Goal: Task Accomplishment & Management: Manage account settings

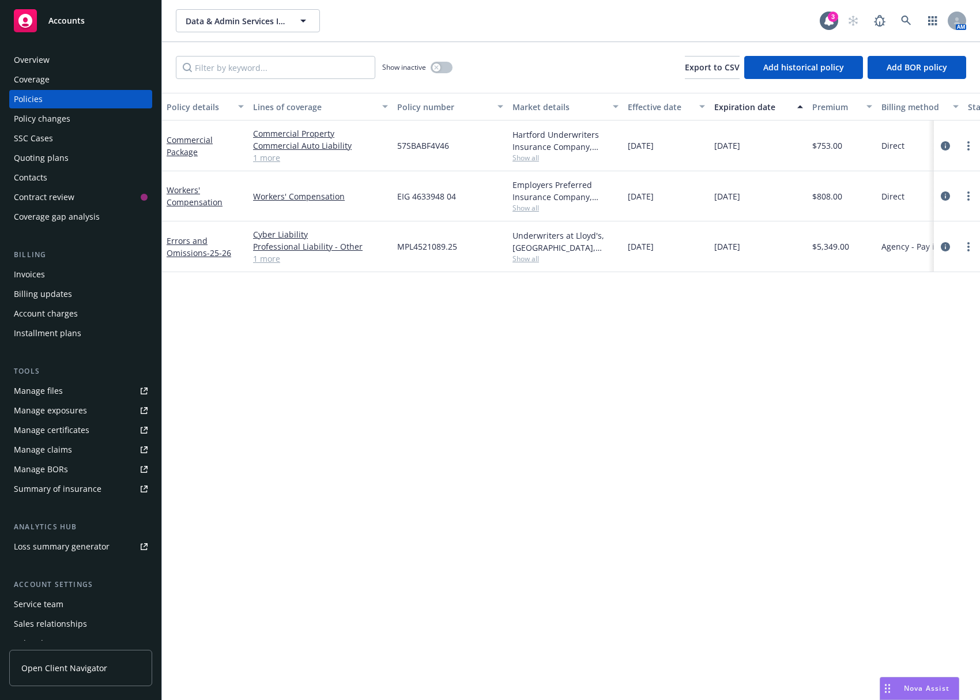
click at [61, 160] on div "Quoting plans" at bounding box center [41, 158] width 55 height 18
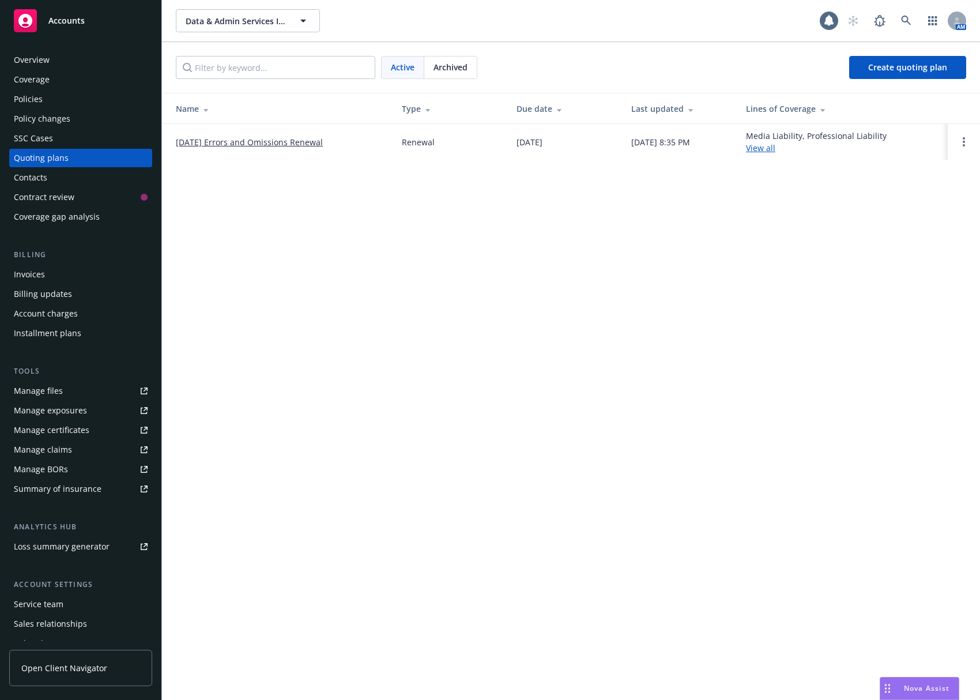
click at [235, 146] on link "08/07/25 Errors and Omissions Renewal" at bounding box center [249, 142] width 147 height 12
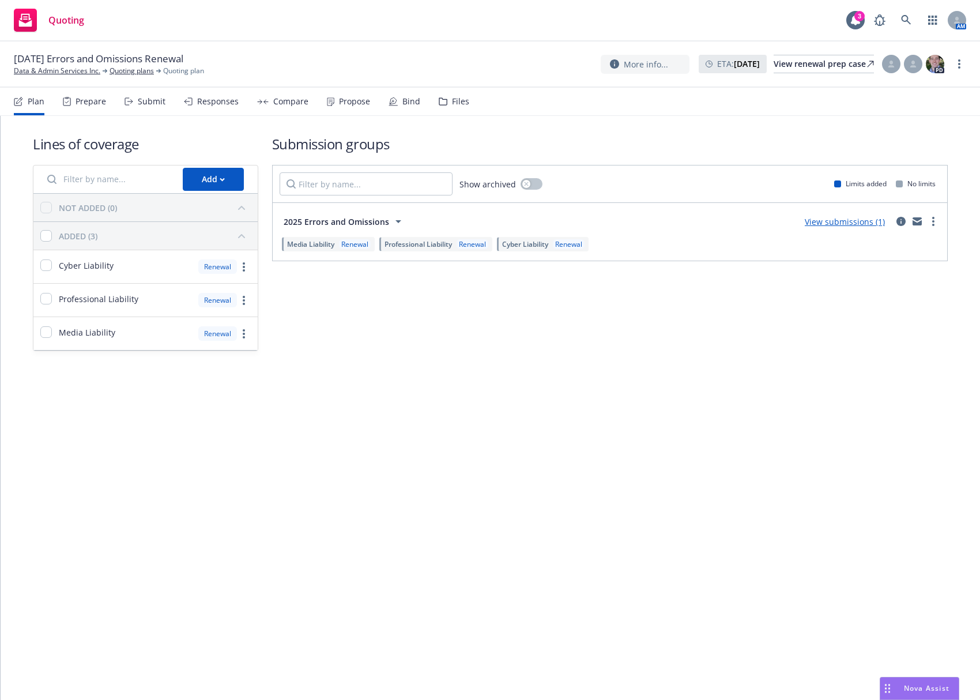
click at [403, 99] on div "Bind" at bounding box center [412, 101] width 18 height 9
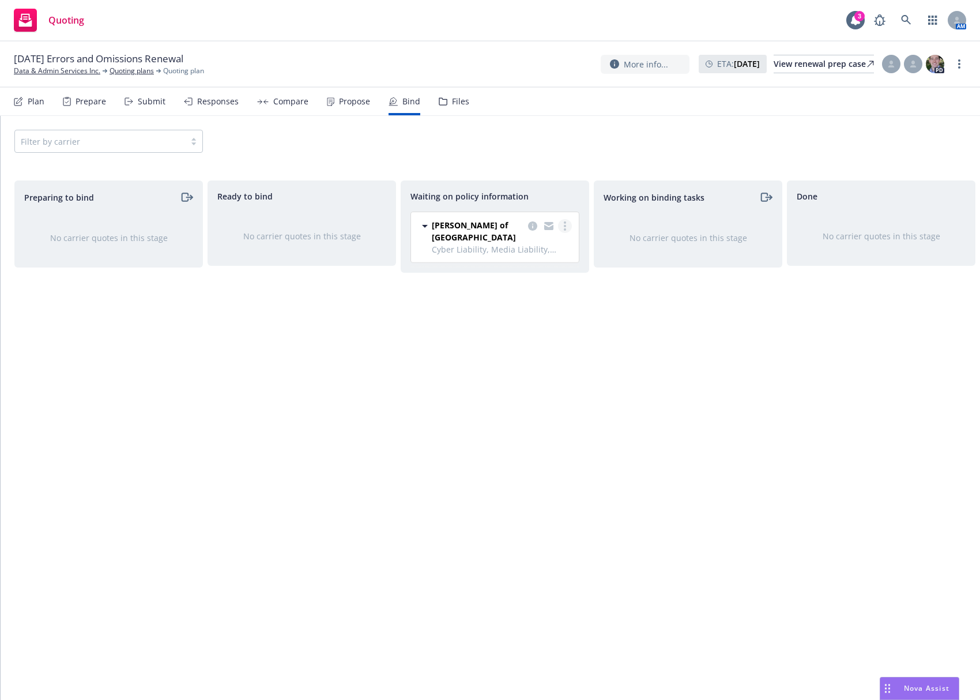
click at [562, 223] on link "more" at bounding box center [565, 226] width 14 height 14
click at [540, 300] on span "Move to done" at bounding box center [507, 295] width 80 height 11
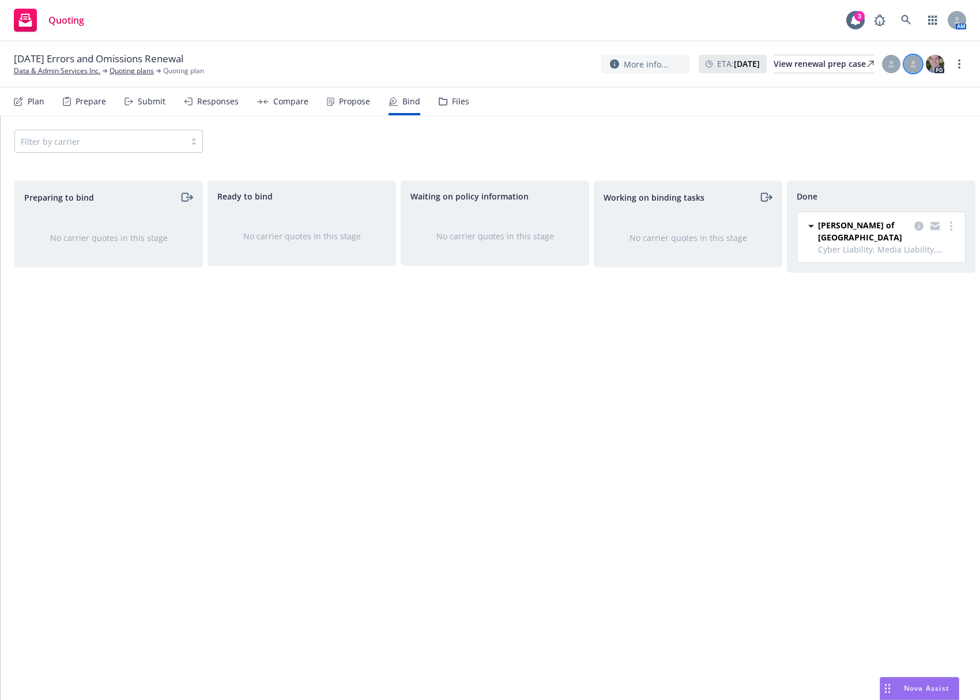
click at [915, 62] on icon at bounding box center [913, 63] width 3 height 4
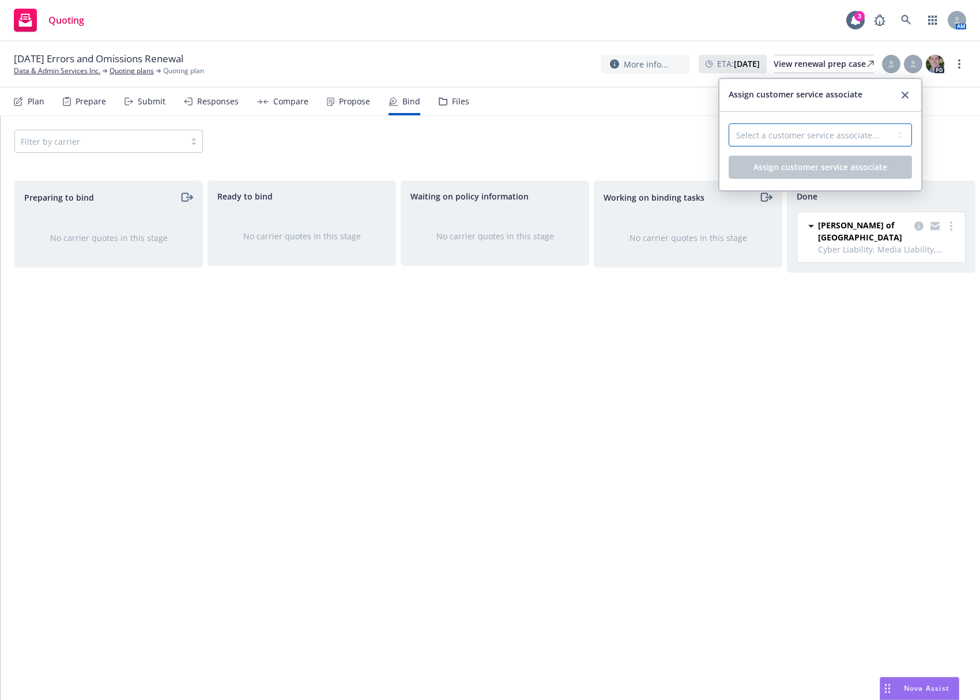
click at [879, 131] on select "Select a customer service associate... Cassidy Maxwell" at bounding box center [820, 134] width 183 height 23
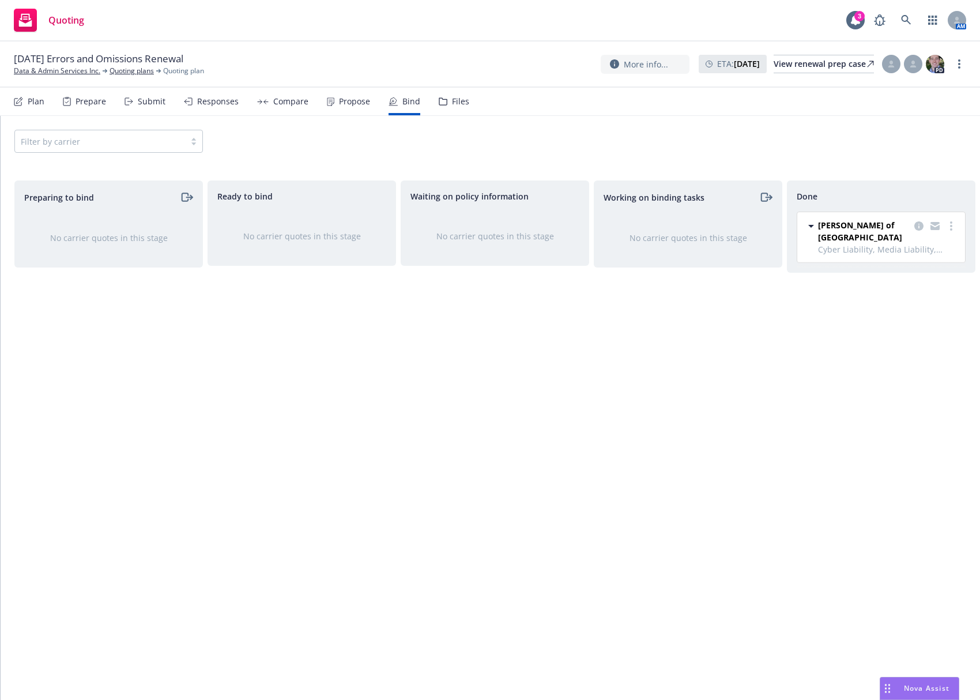
drag, startPoint x: 875, startPoint y: 138, endPoint x: 873, endPoint y: 146, distance: 8.3
click at [875, 138] on select "Select a customer service associate... Cassidy Maxwell" at bounding box center [820, 134] width 183 height 23
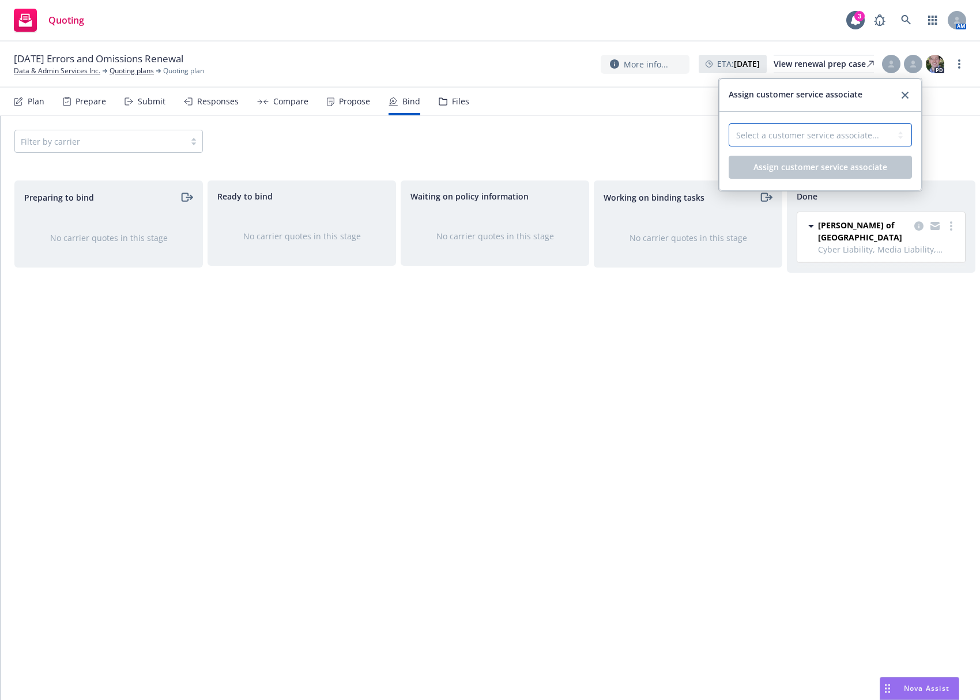
drag, startPoint x: 867, startPoint y: 134, endPoint x: 867, endPoint y: 142, distance: 8.7
click at [867, 134] on select "Select a customer service associate... Cassidy Maxwell" at bounding box center [820, 134] width 183 height 23
select select "4b1e75e5-47c1-4a13-9c04-5e76a23244f6"
click at [729, 123] on select "Select a customer service associate... Cassidy Maxwell" at bounding box center [820, 134] width 183 height 23
click at [857, 168] on span "Assign customer service associate" at bounding box center [821, 166] width 134 height 11
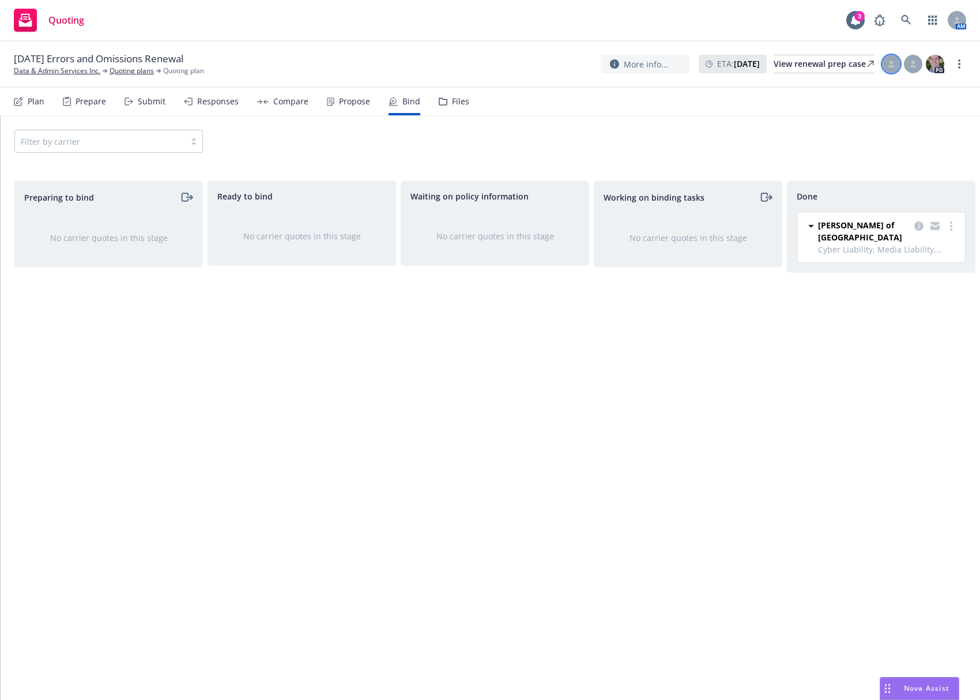
click at [891, 63] on icon at bounding box center [891, 63] width 3 height 4
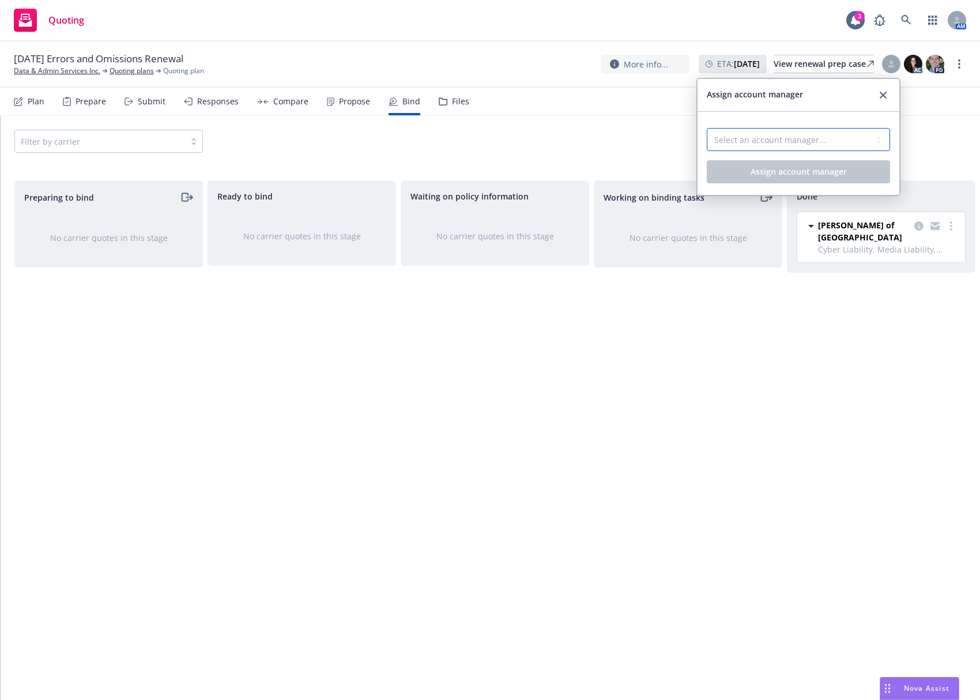
drag, startPoint x: 853, startPoint y: 138, endPoint x: 845, endPoint y: 151, distance: 14.6
click at [853, 139] on select "Select an account manager... Nicholas Baldwin" at bounding box center [798, 139] width 183 height 23
select select "5415493c-816c-42a2-8d02-1e577820e081"
click at [707, 128] on select "Select an account manager... Nicholas Baldwin" at bounding box center [798, 139] width 183 height 23
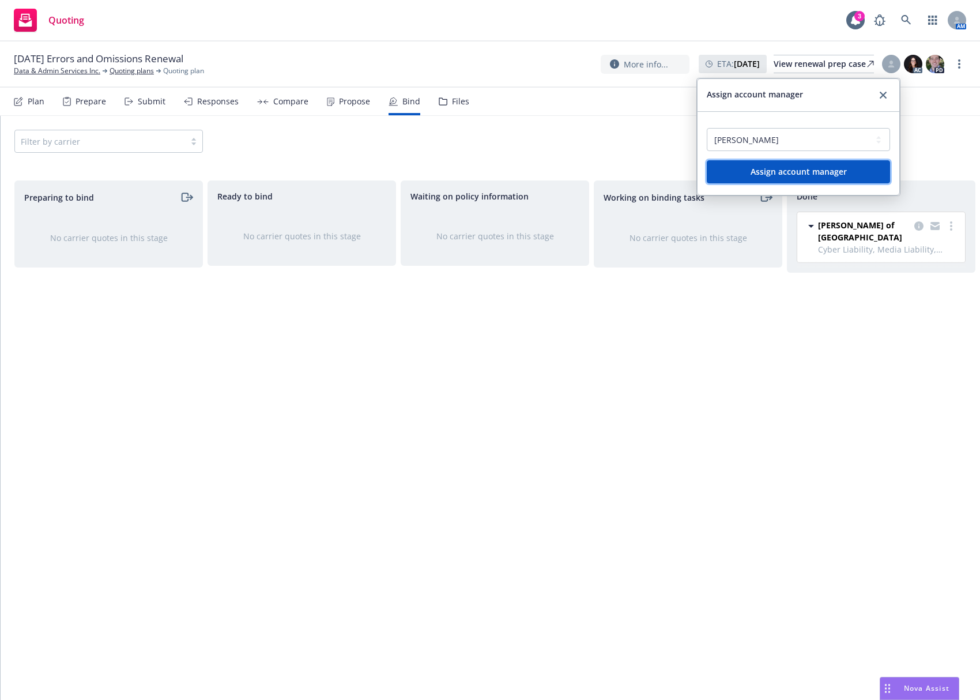
drag, startPoint x: 833, startPoint y: 161, endPoint x: 875, endPoint y: 136, distance: 49.2
click at [834, 161] on button "Assign account manager" at bounding box center [798, 171] width 183 height 23
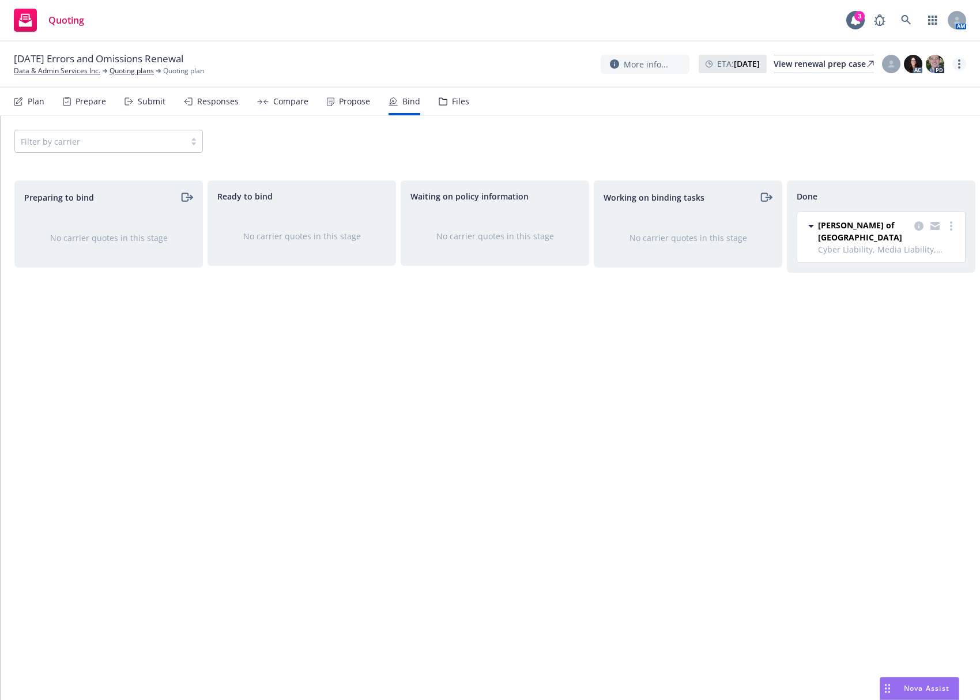
click at [957, 66] on link "more" at bounding box center [960, 64] width 14 height 14
click at [892, 152] on link "Archive quoting plan" at bounding box center [901, 156] width 129 height 23
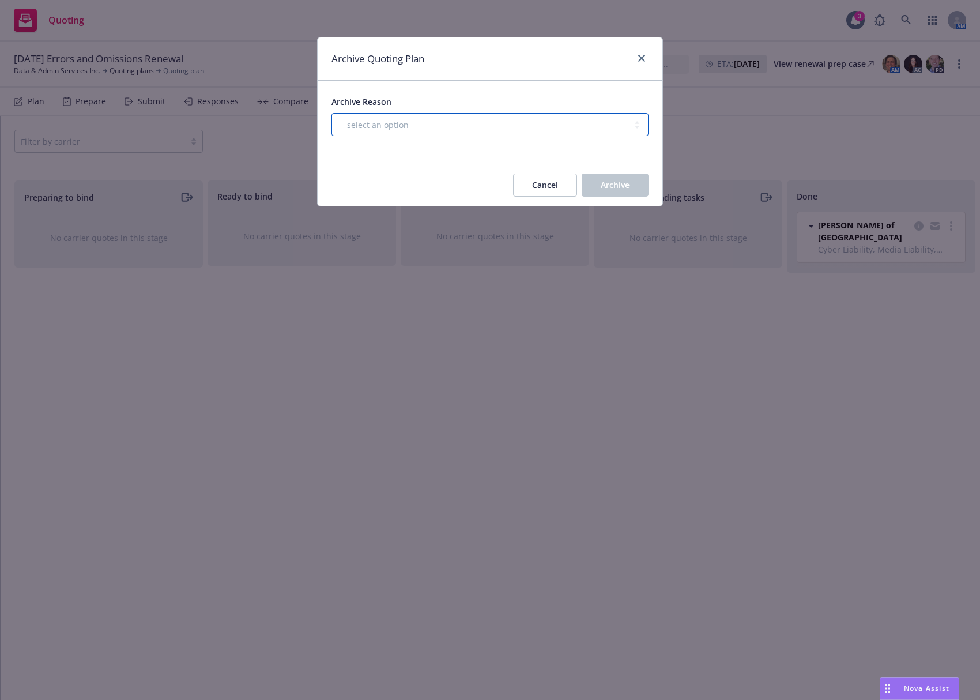
click at [593, 121] on select "-- select an option -- All policies in this renewal plan are auto-renewed Creat…" at bounding box center [490, 124] width 317 height 23
select select "ARCHIVED_RENEWAL_COMPLETED"
click at [332, 113] on select "-- select an option -- All policies in this renewal plan are auto-renewed Creat…" at bounding box center [490, 124] width 317 height 23
click at [593, 194] on button "Archive" at bounding box center [615, 185] width 67 height 23
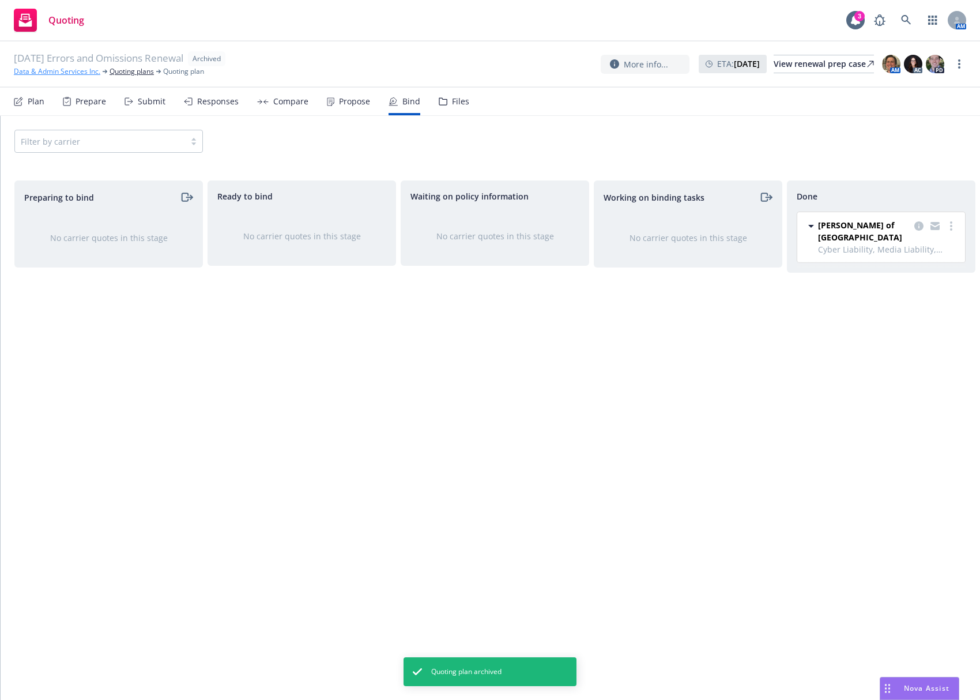
click at [83, 71] on link "Data & Admin Services Inc." at bounding box center [57, 71] width 87 height 10
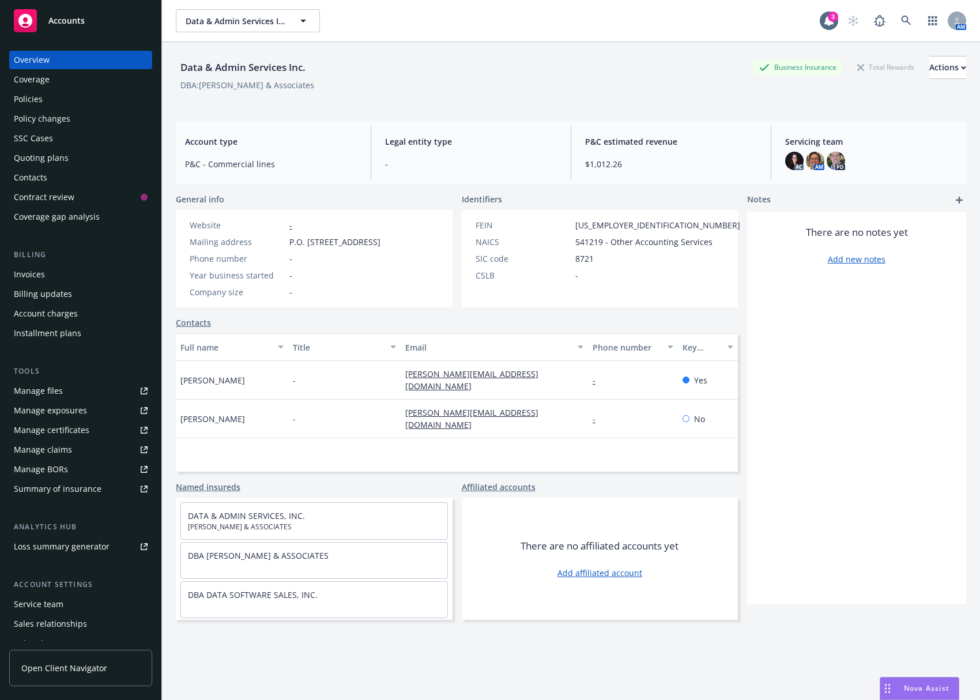
click at [99, 275] on div "Invoices" at bounding box center [81, 274] width 134 height 18
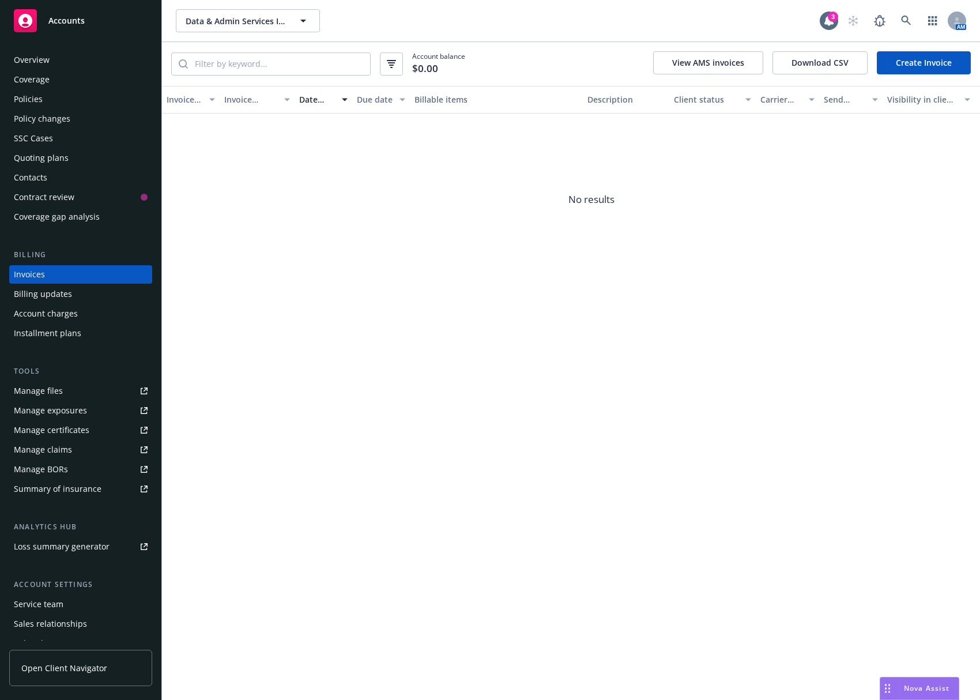
click at [898, 54] on link "Create Invoice" at bounding box center [924, 62] width 94 height 23
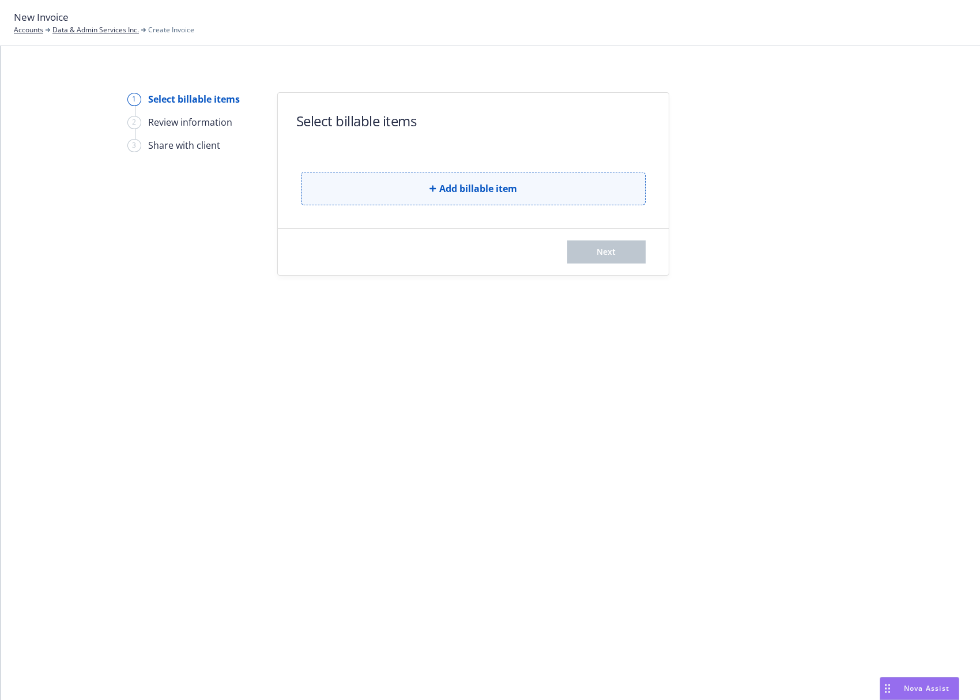
click at [361, 196] on button "Add billable item" at bounding box center [473, 188] width 345 height 33
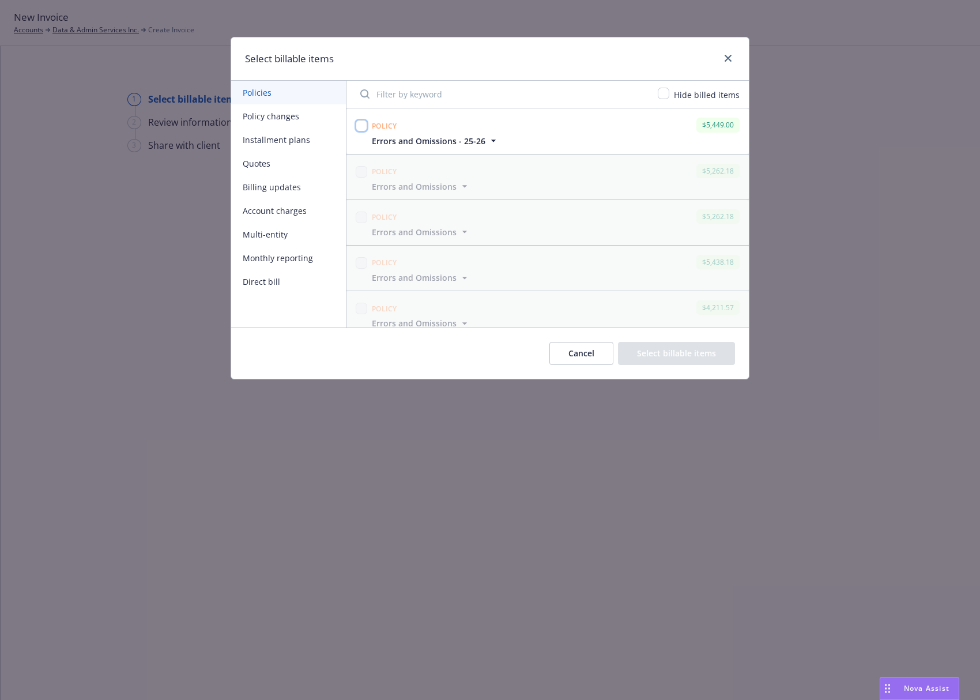
click at [363, 127] on input "checkbox" at bounding box center [362, 126] width 12 height 12
checkbox input "true"
click at [705, 347] on button "Select billable items" at bounding box center [676, 353] width 117 height 23
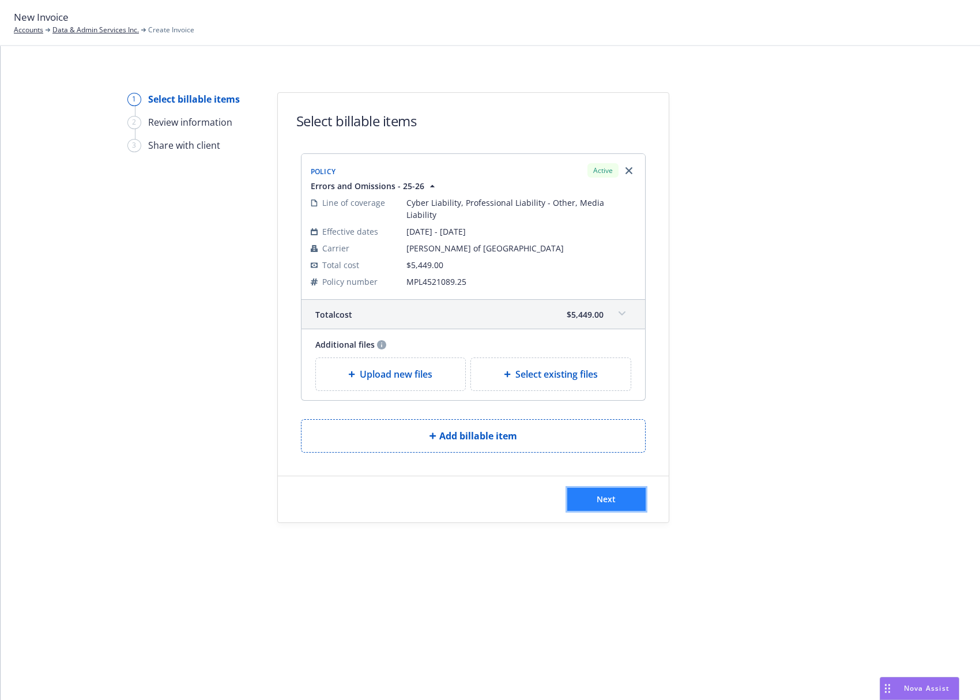
click at [611, 488] on button "Next" at bounding box center [607, 499] width 78 height 23
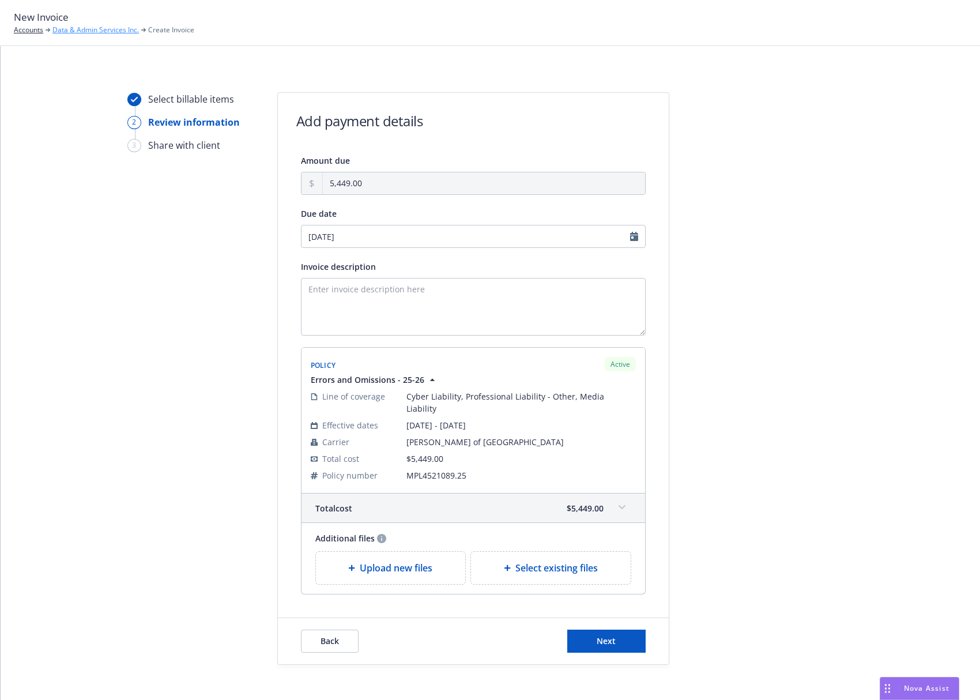
click at [103, 26] on link "Data & Admin Services Inc." at bounding box center [95, 30] width 87 height 10
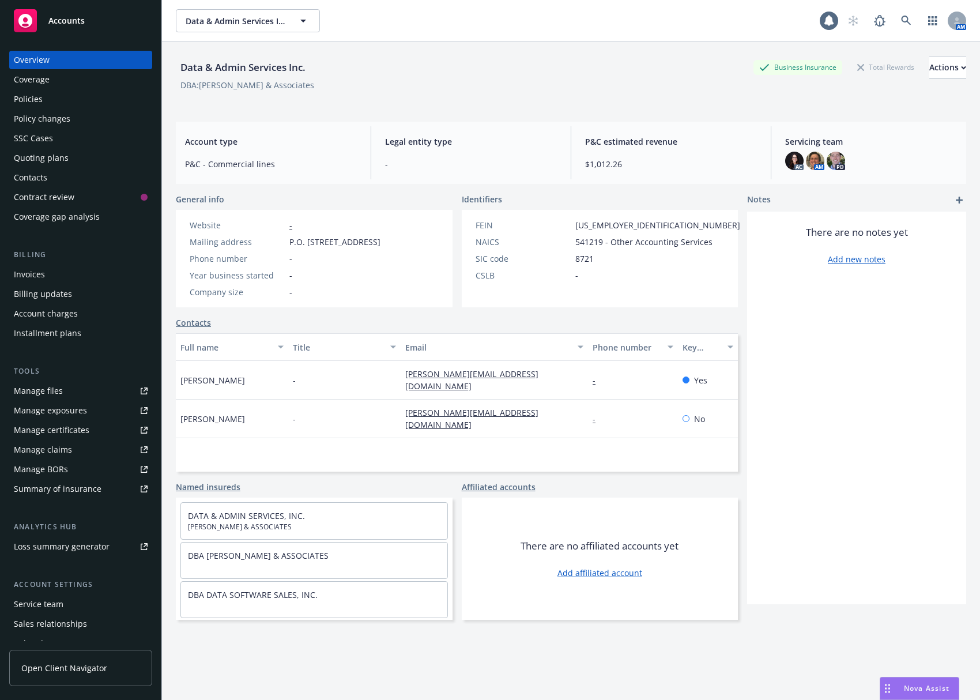
click at [76, 101] on div "Policies" at bounding box center [81, 99] width 134 height 18
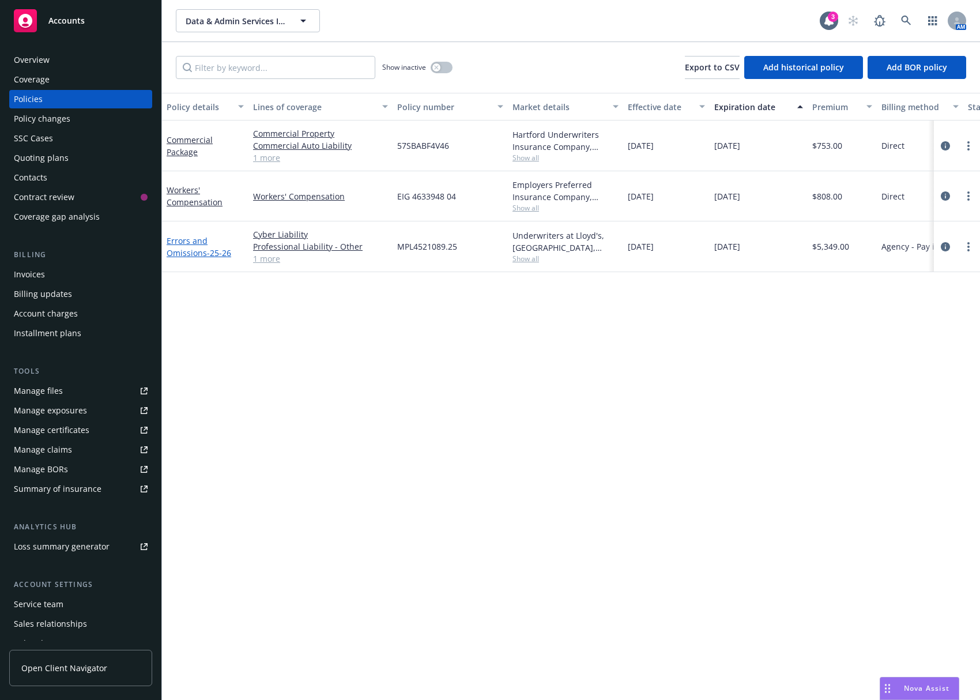
click at [194, 241] on link "Errors and Omissions - 25-26" at bounding box center [199, 246] width 65 height 23
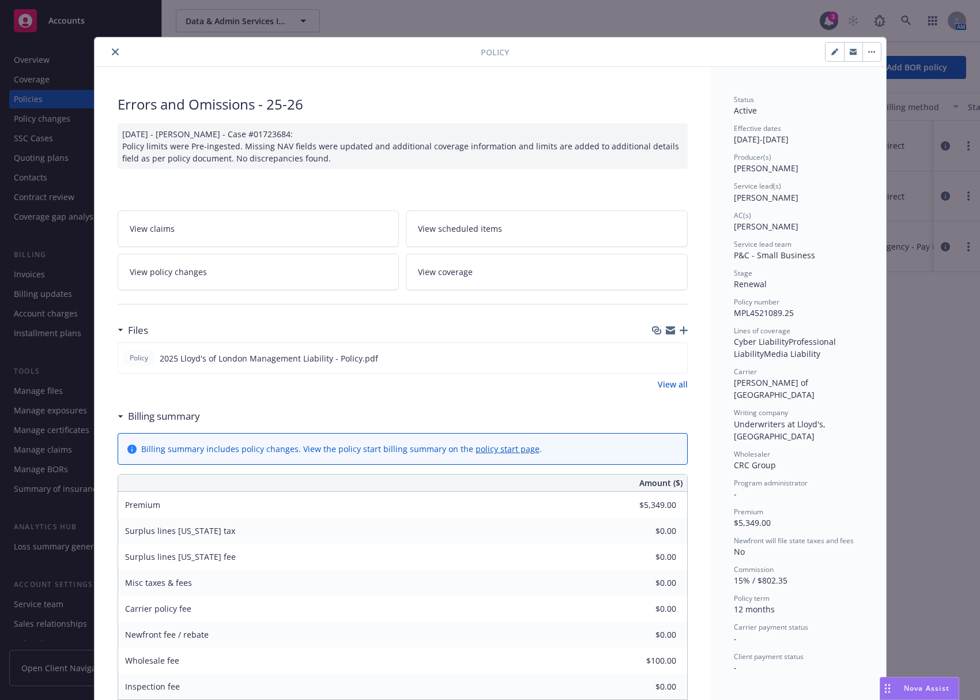
click at [116, 52] on button "close" at bounding box center [115, 52] width 14 height 14
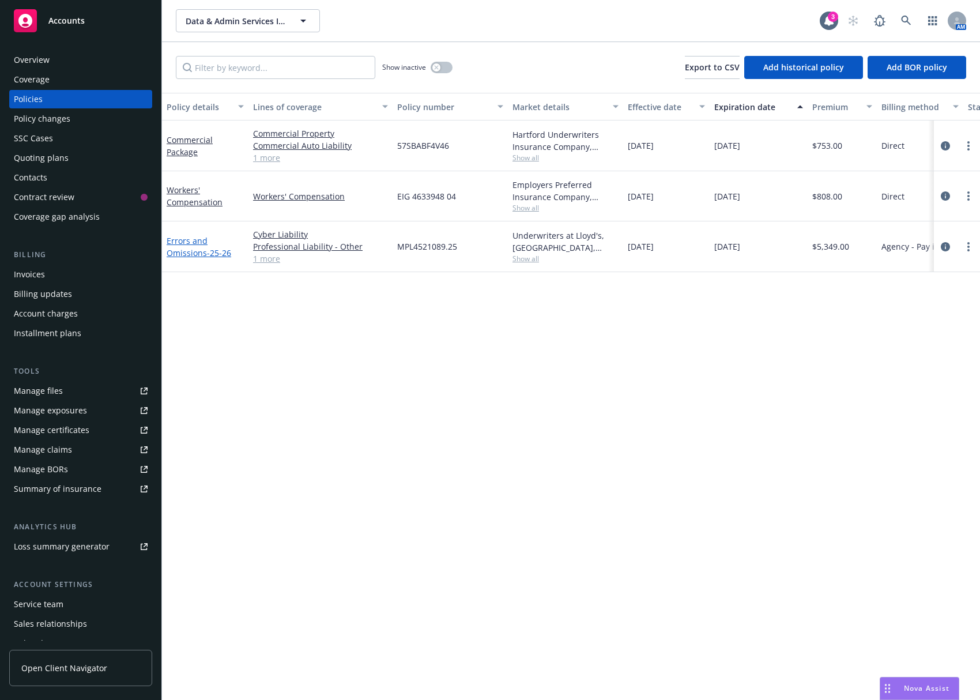
click at [187, 244] on link "Errors and Omissions - 25-26" at bounding box center [199, 246] width 65 height 23
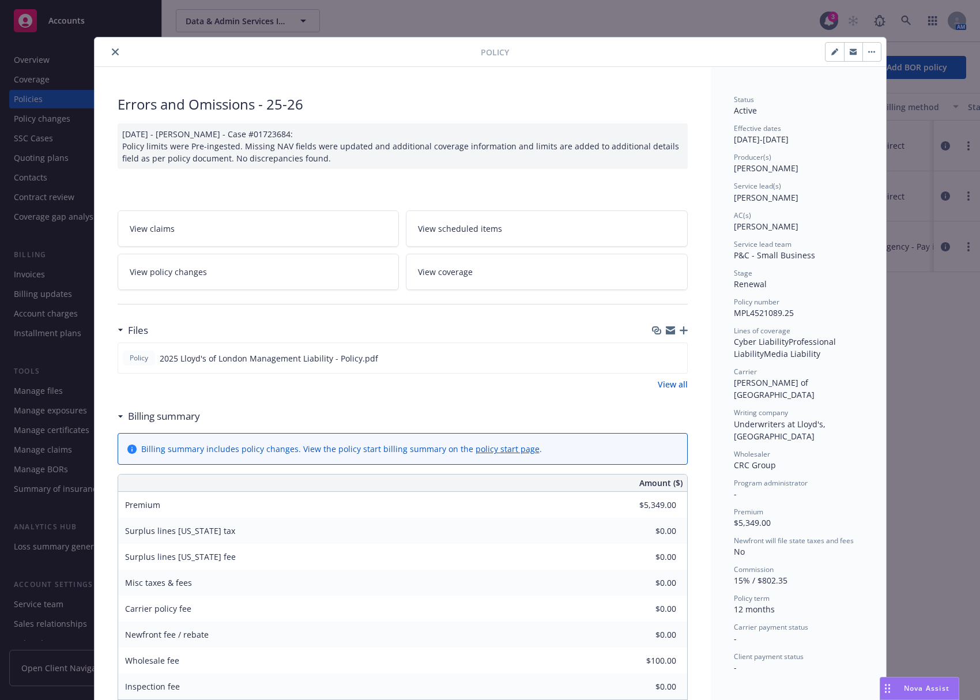
scroll to position [35, 0]
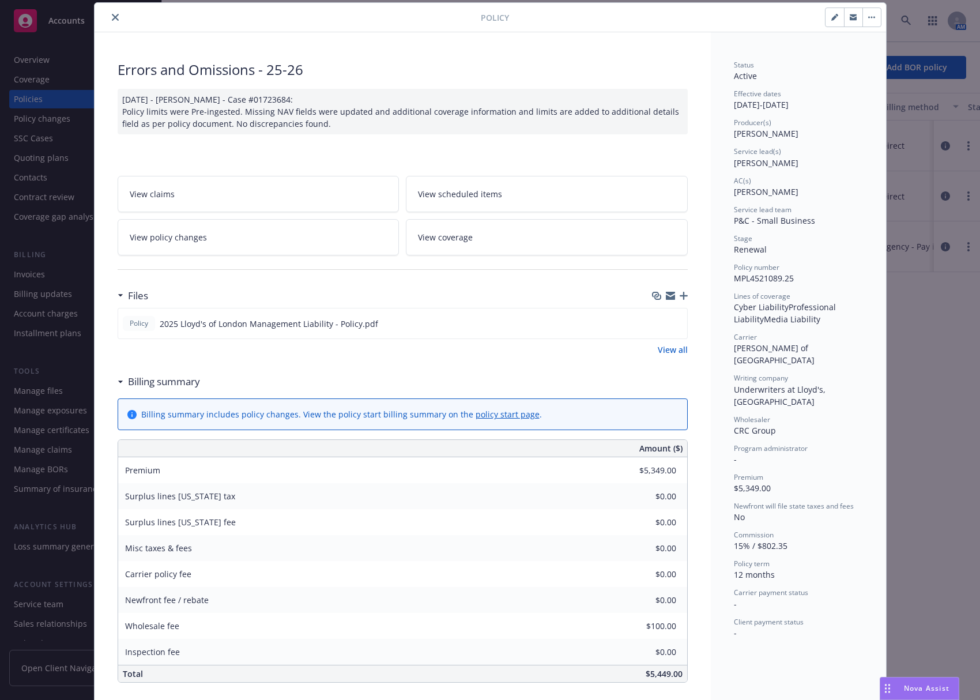
click at [868, 16] on button "button" at bounding box center [872, 17] width 18 height 18
click at [697, 156] on div "Errors and Omissions - 25-26 08/11/2025 - Srilakshmi Netela - Case #01723684: P…" at bounding box center [403, 633] width 617 height 1203
click at [199, 234] on span "View policy changes" at bounding box center [168, 237] width 77 height 12
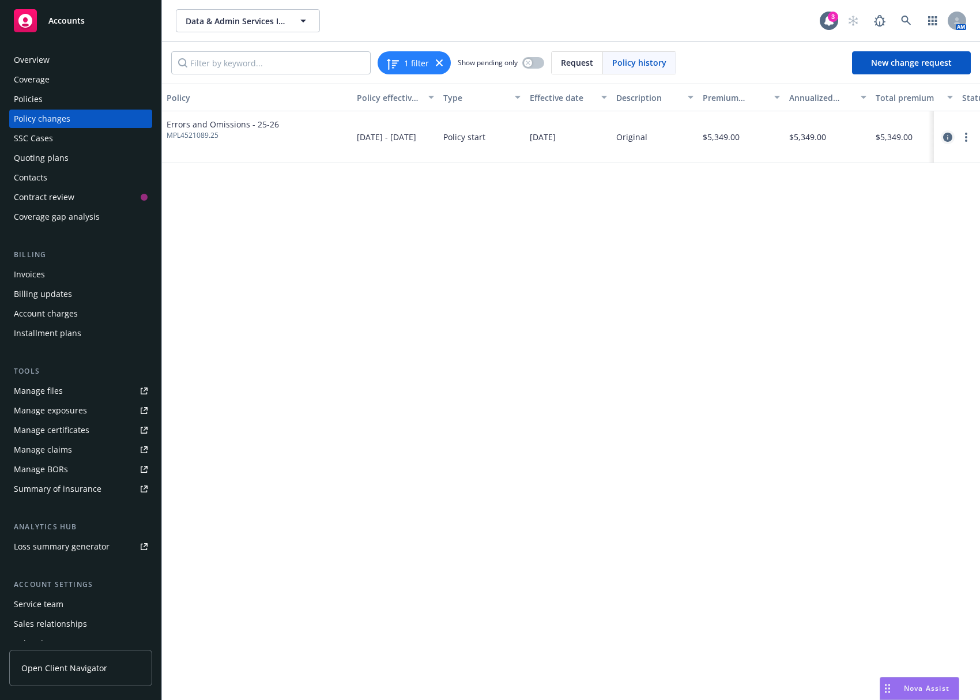
click at [948, 137] on icon "circleInformation" at bounding box center [948, 137] width 9 height 9
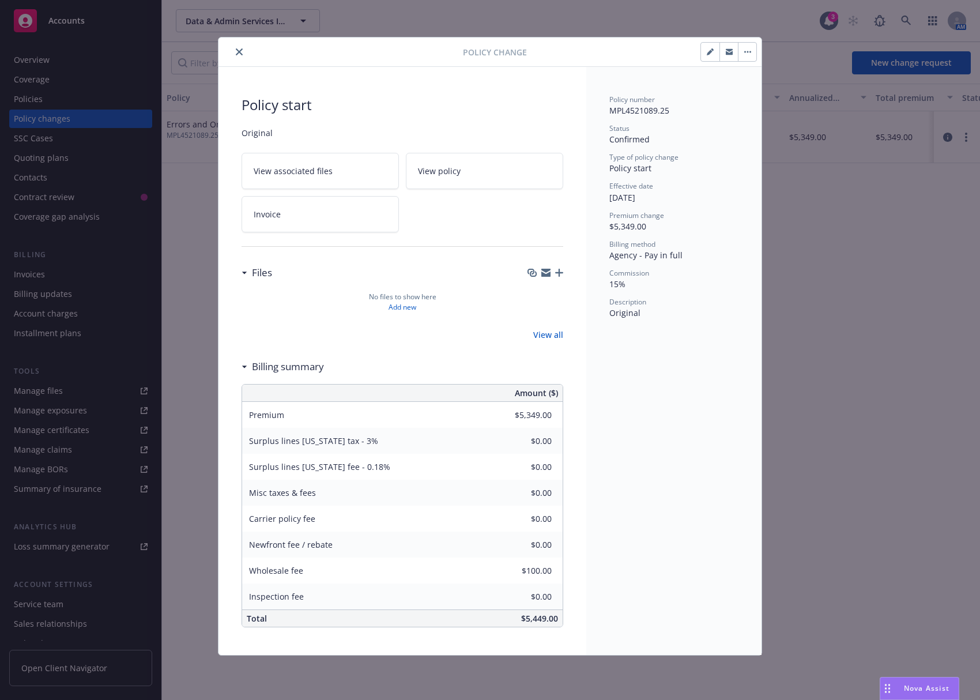
click at [754, 55] on button "button" at bounding box center [747, 52] width 18 height 18
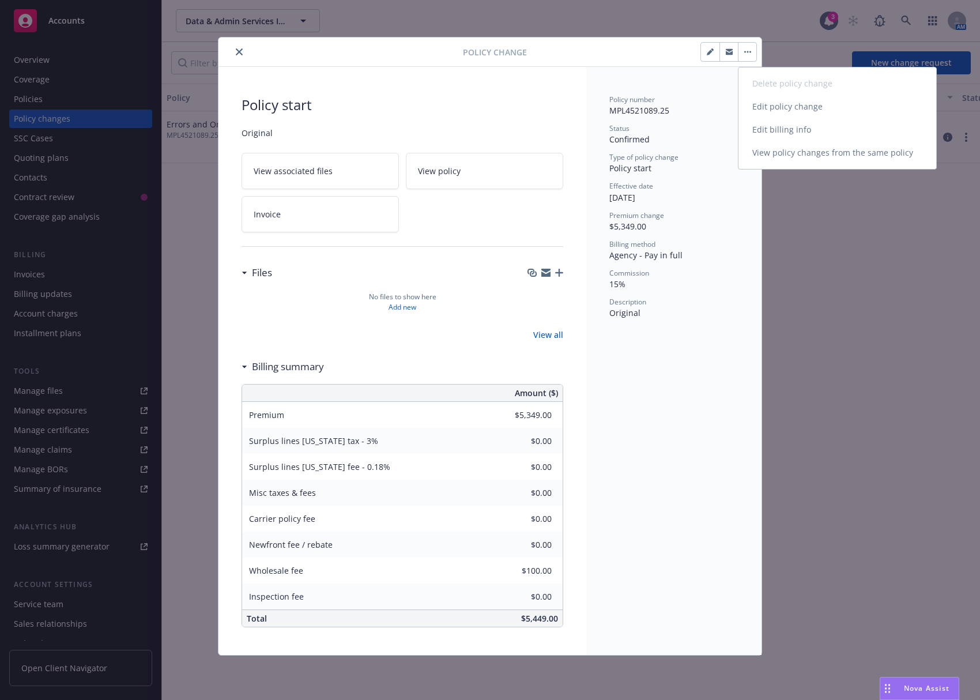
click at [782, 128] on link "Edit billing info" at bounding box center [838, 129] width 198 height 23
select select "CA"
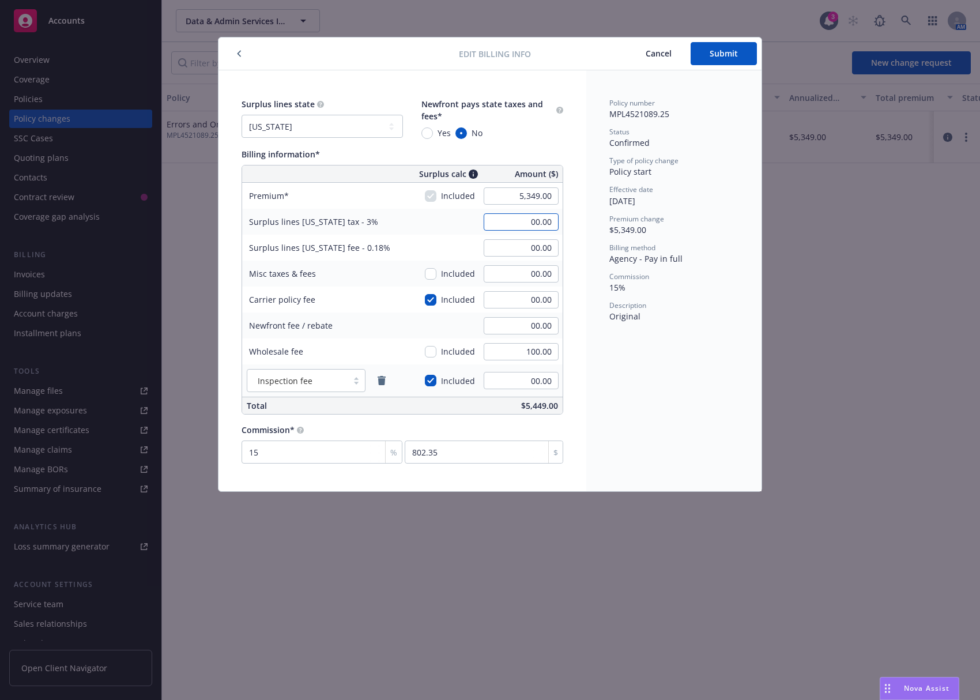
click at [512, 228] on input "00.00" at bounding box center [521, 221] width 75 height 17
click at [512, 223] on input "00.00" at bounding box center [521, 221] width 75 height 17
type input "163.47"
click at [525, 250] on input "00.00" at bounding box center [521, 247] width 75 height 17
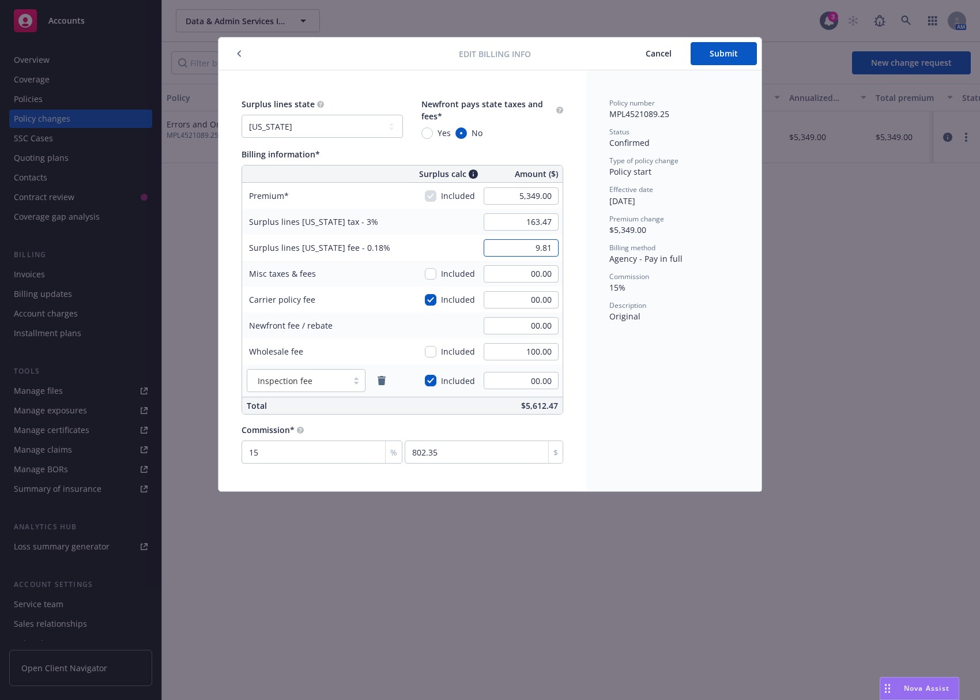
type input "9.81"
click at [666, 420] on div "Policy number MPL4521089.25 Status Confirmed Type of policy change Policy start…" at bounding box center [674, 280] width 175 height 421
click at [713, 60] on button "Submit" at bounding box center [724, 53] width 66 height 23
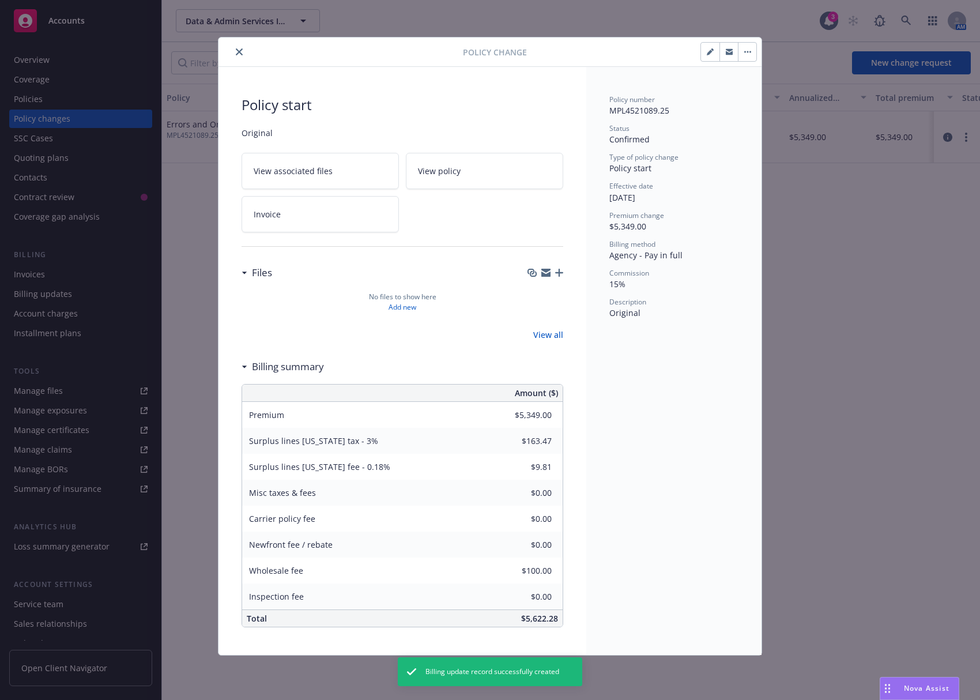
click at [245, 56] on button "close" at bounding box center [239, 52] width 14 height 14
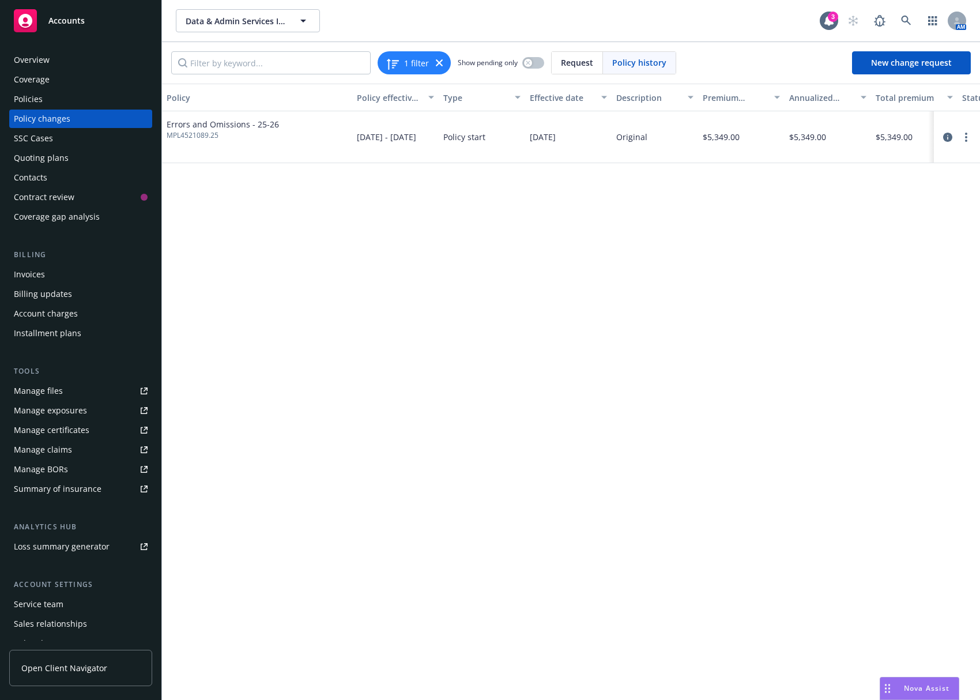
click at [580, 434] on div "Policy Policy effective dates Type Effective date Description Premium change An…" at bounding box center [571, 392] width 818 height 617
click at [51, 273] on div "Invoices" at bounding box center [81, 274] width 134 height 18
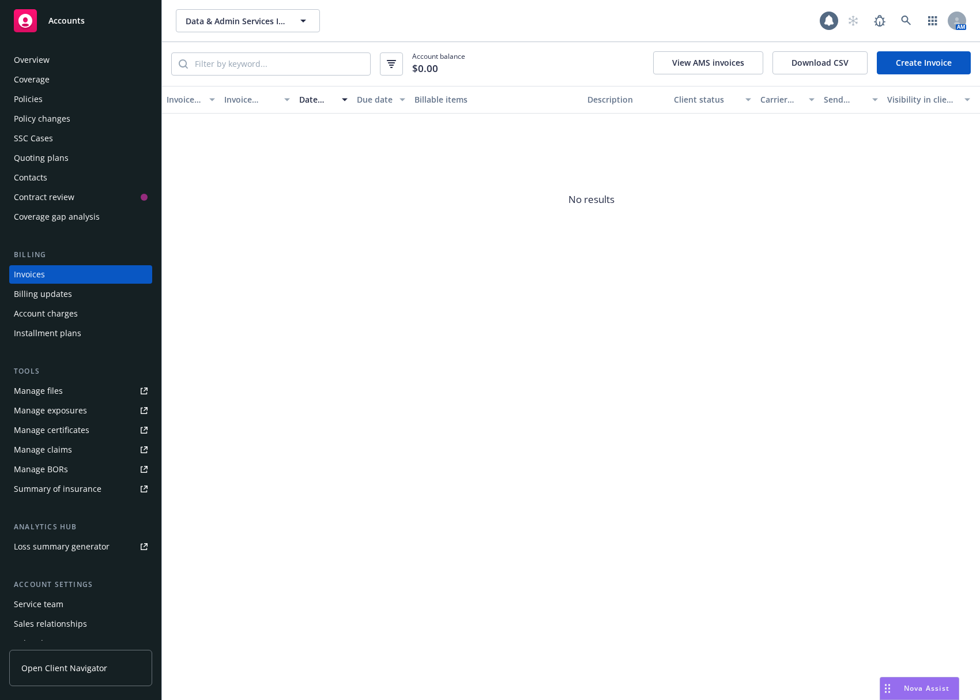
click at [896, 66] on link "Create Invoice" at bounding box center [924, 62] width 94 height 23
